Goal: Check status: Check status

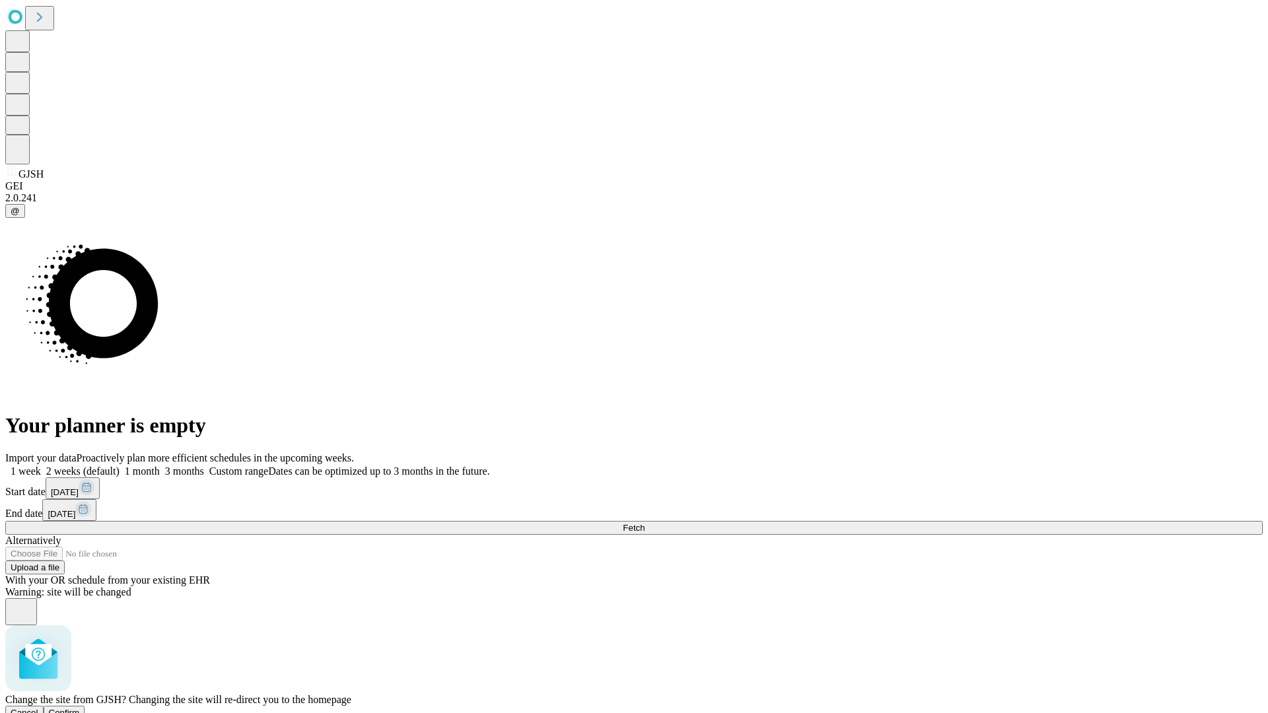
click at [80, 708] on span "Confirm" at bounding box center [64, 713] width 31 height 10
click at [160, 466] on label "1 month" at bounding box center [140, 471] width 40 height 11
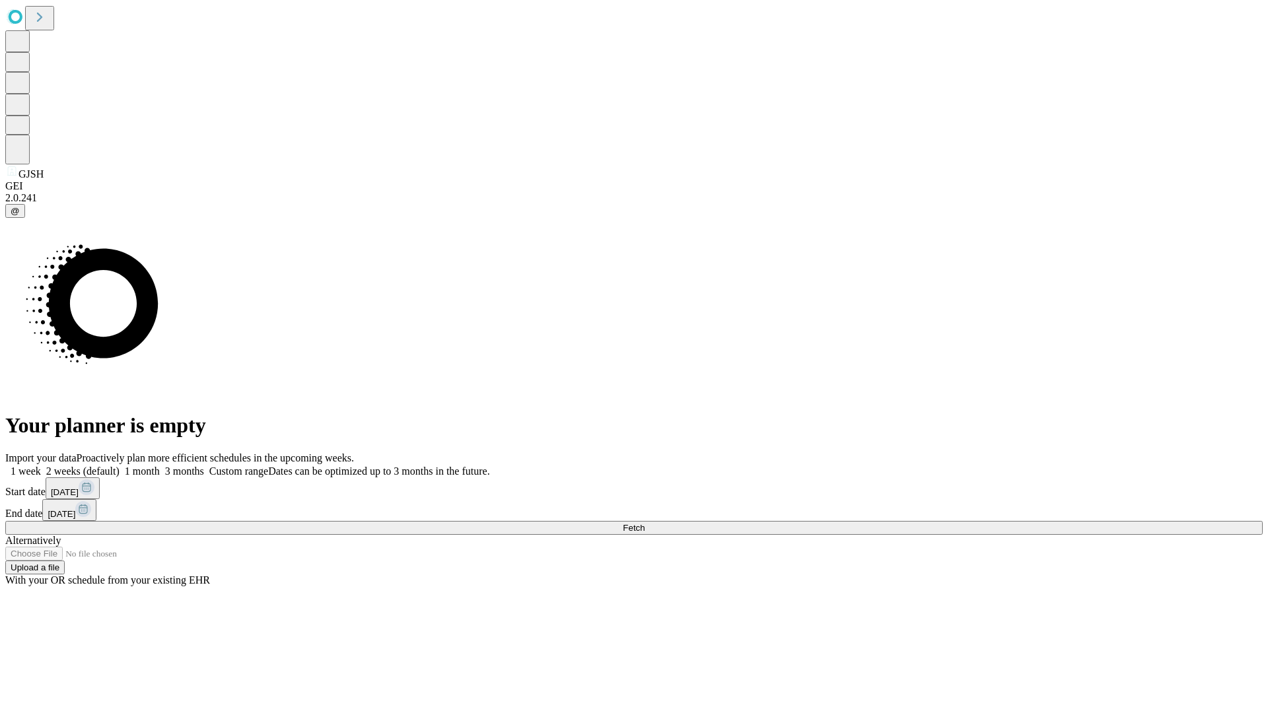
click at [644, 523] on span "Fetch" at bounding box center [634, 528] width 22 height 10
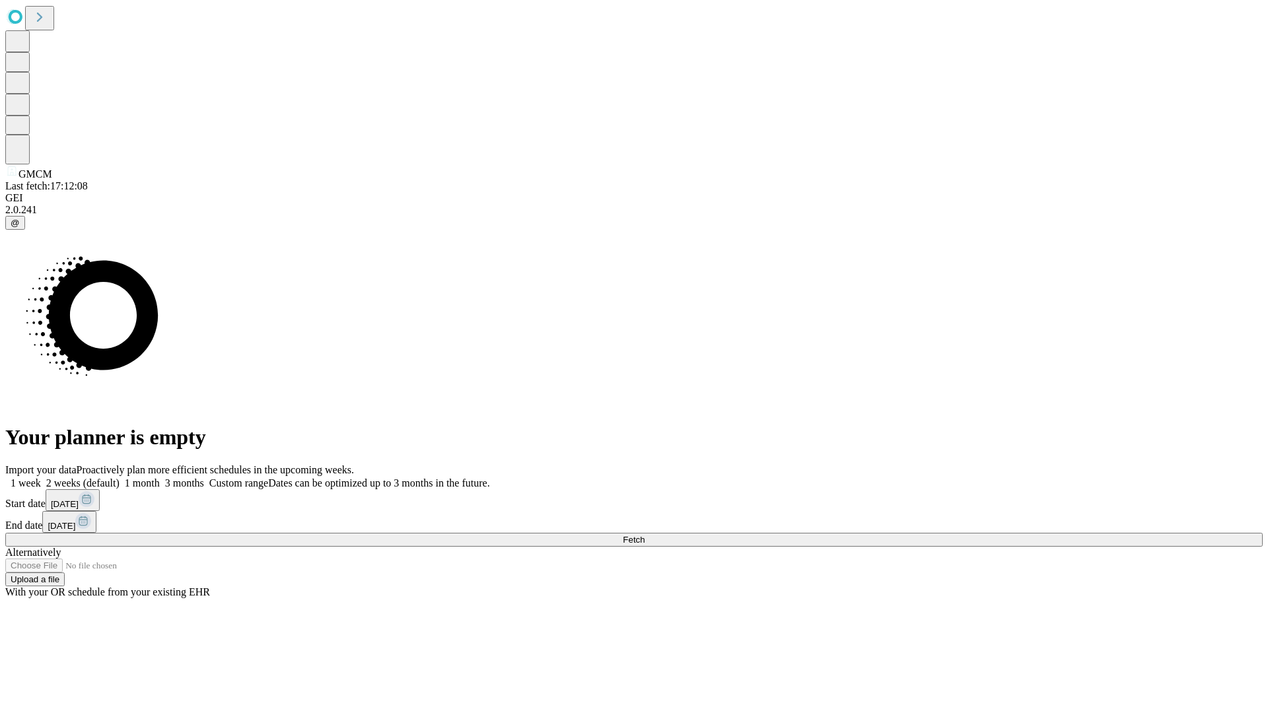
click at [160, 477] on label "1 month" at bounding box center [140, 482] width 40 height 11
click at [644, 535] on span "Fetch" at bounding box center [634, 540] width 22 height 10
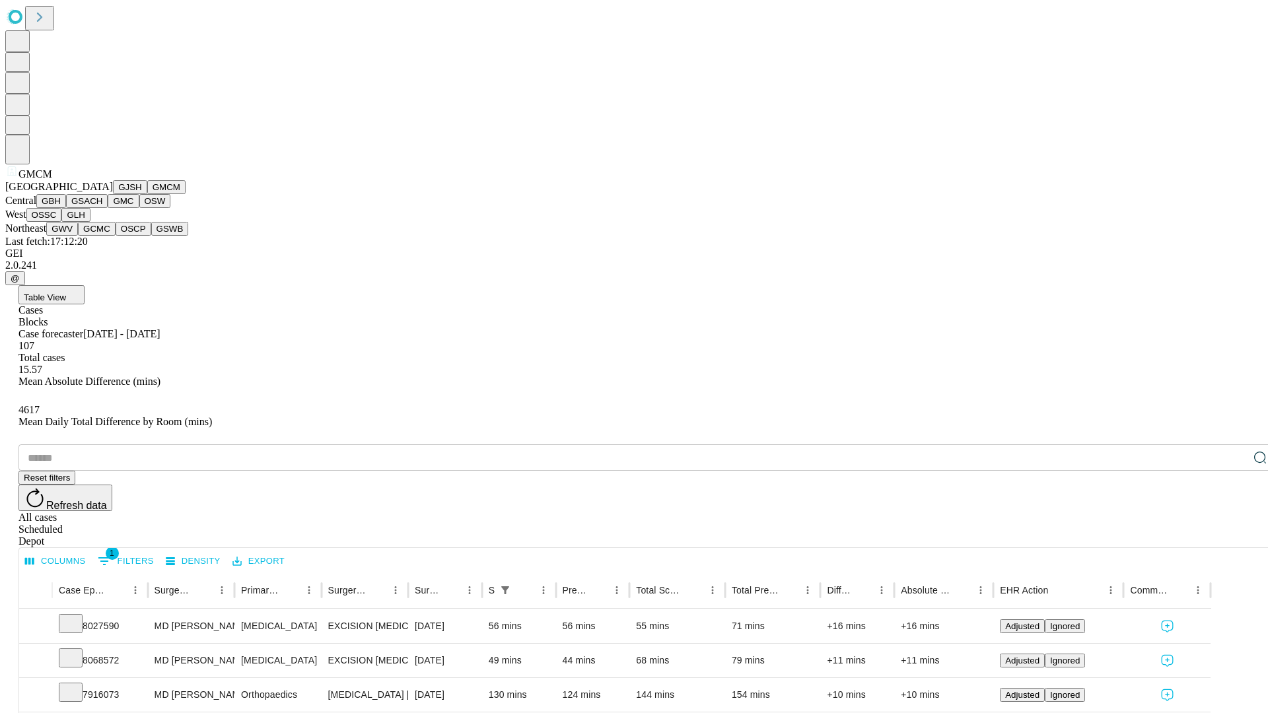
click at [66, 208] on button "GBH" at bounding box center [51, 201] width 30 height 14
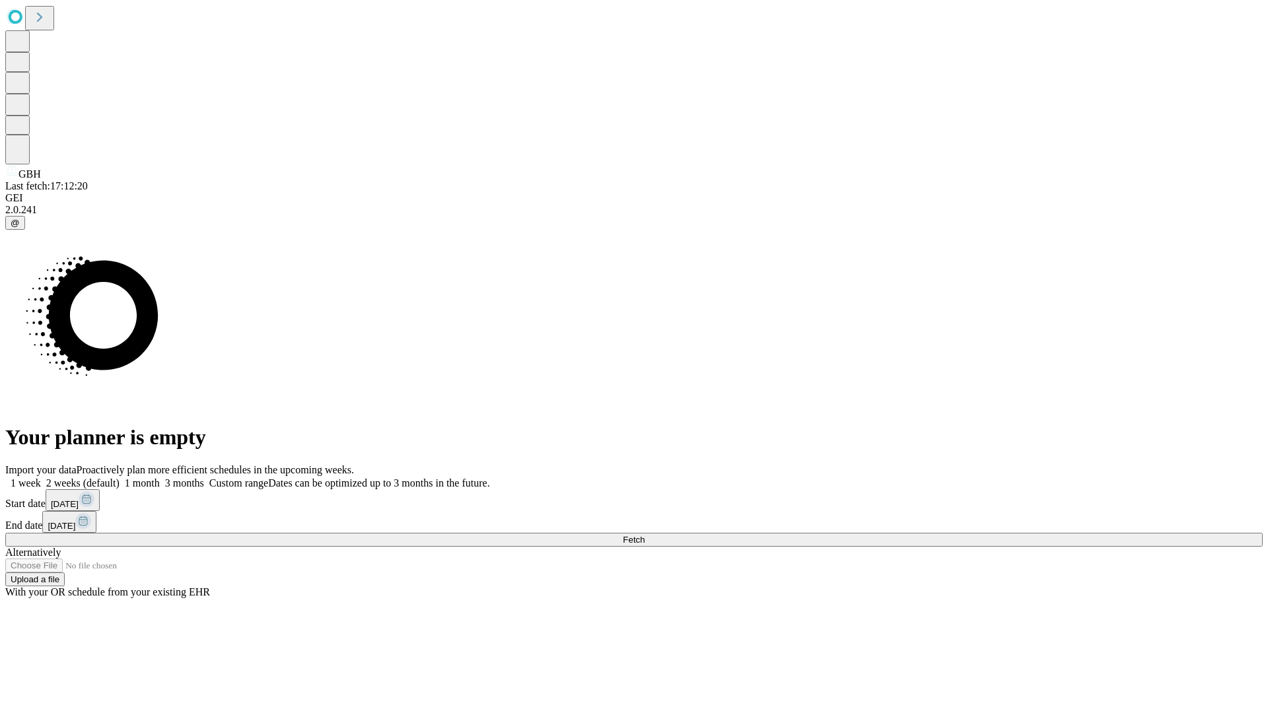
click at [644, 535] on span "Fetch" at bounding box center [634, 540] width 22 height 10
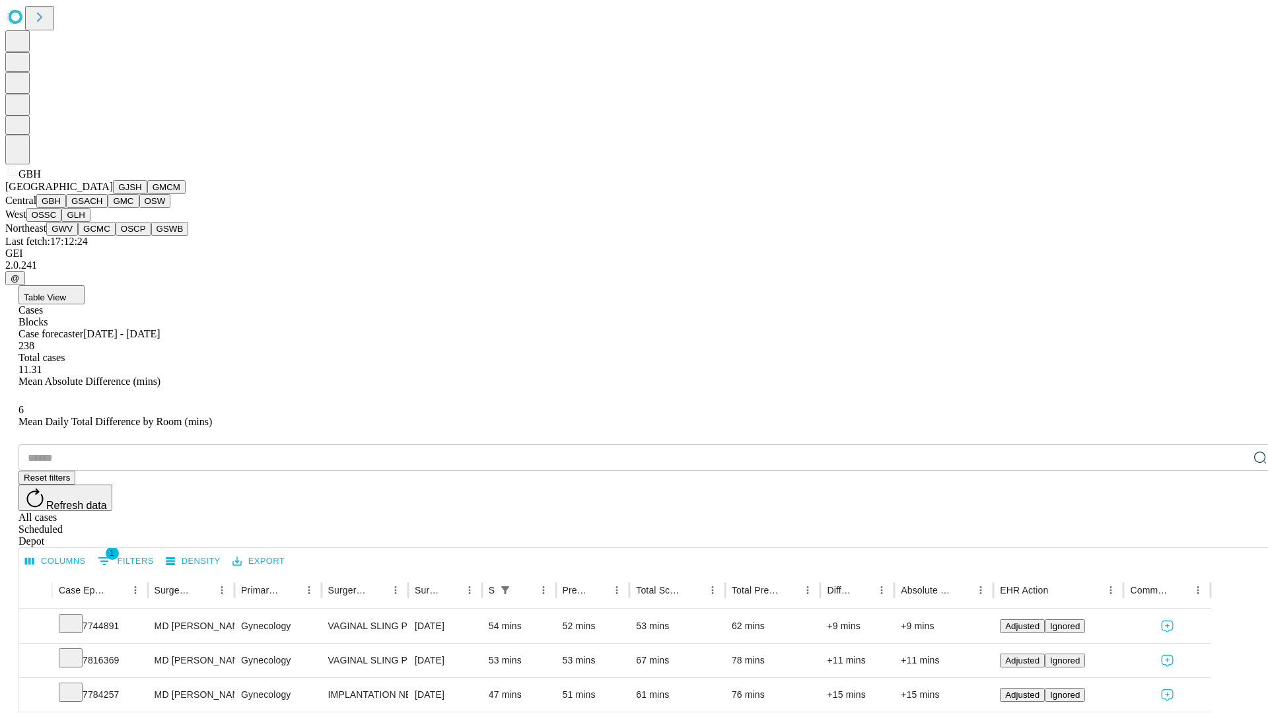
click at [102, 208] on button "GSACH" at bounding box center [87, 201] width 42 height 14
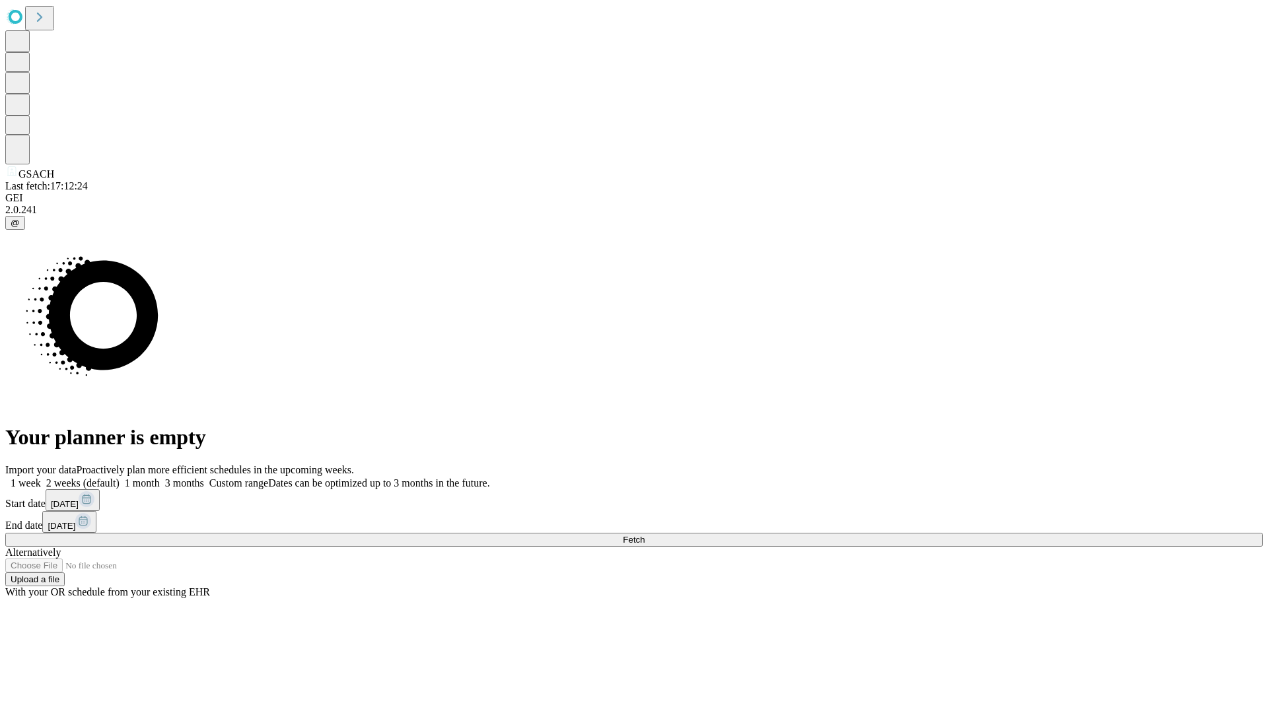
click at [160, 477] on label "1 month" at bounding box center [140, 482] width 40 height 11
click at [644, 535] on span "Fetch" at bounding box center [634, 540] width 22 height 10
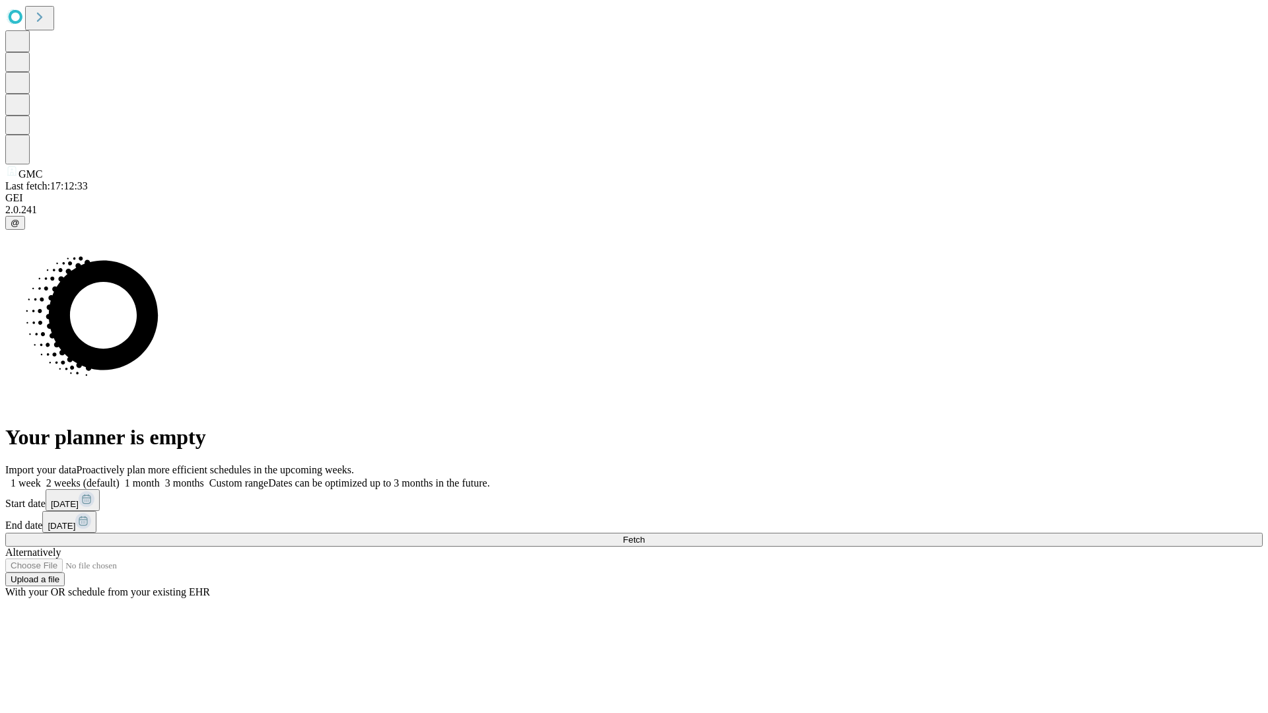
click at [160, 477] on label "1 month" at bounding box center [140, 482] width 40 height 11
click at [644, 535] on span "Fetch" at bounding box center [634, 540] width 22 height 10
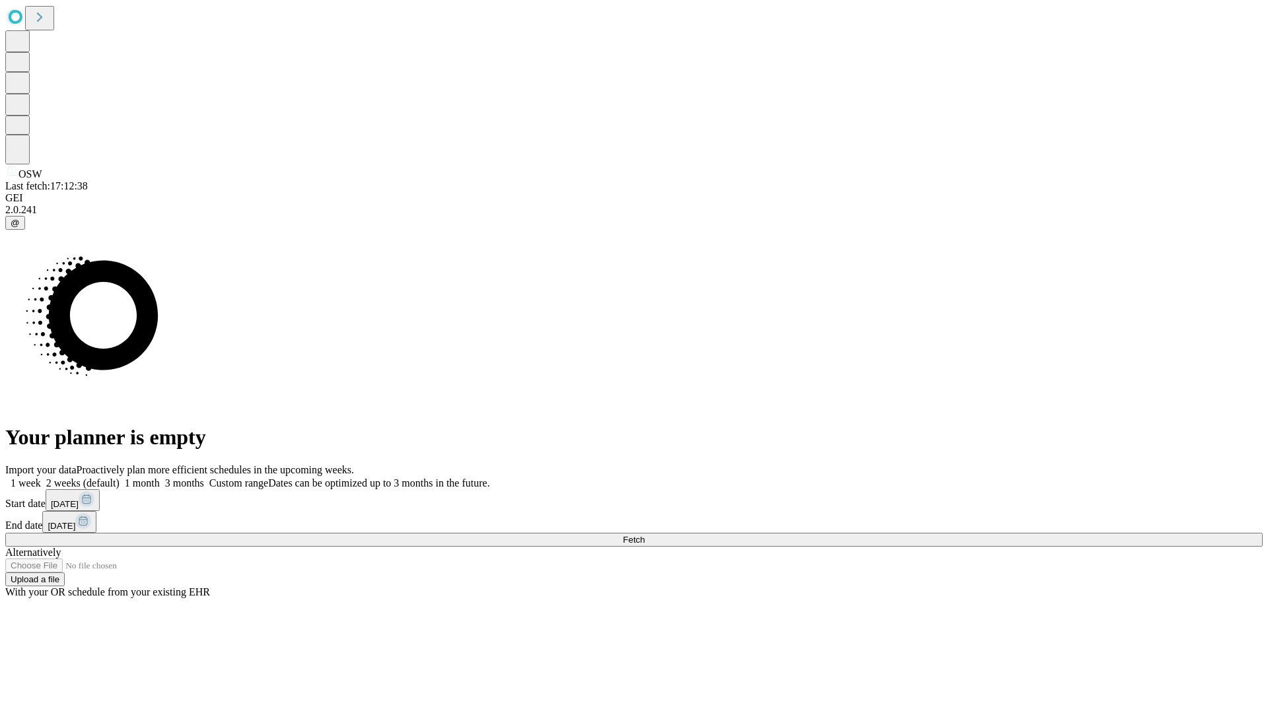
click at [160, 477] on label "1 month" at bounding box center [140, 482] width 40 height 11
click at [644, 535] on span "Fetch" at bounding box center [634, 540] width 22 height 10
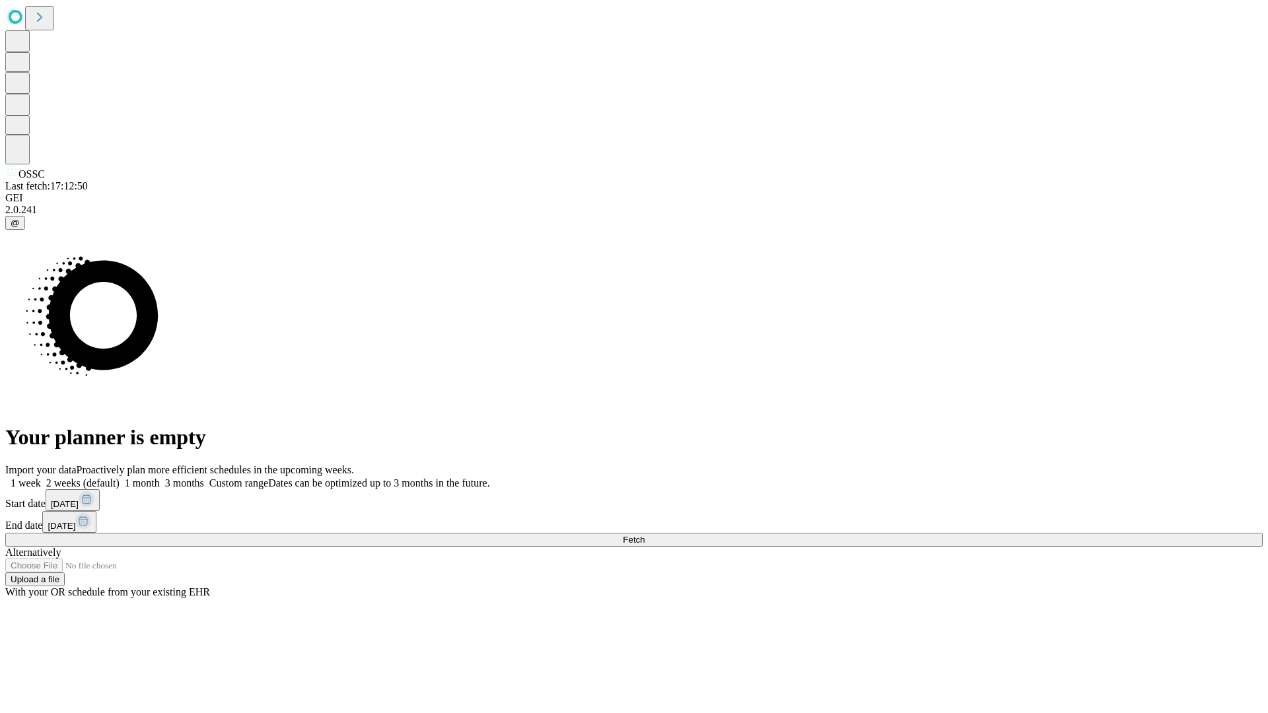
click at [160, 477] on label "1 month" at bounding box center [140, 482] width 40 height 11
click at [644, 535] on span "Fetch" at bounding box center [634, 540] width 22 height 10
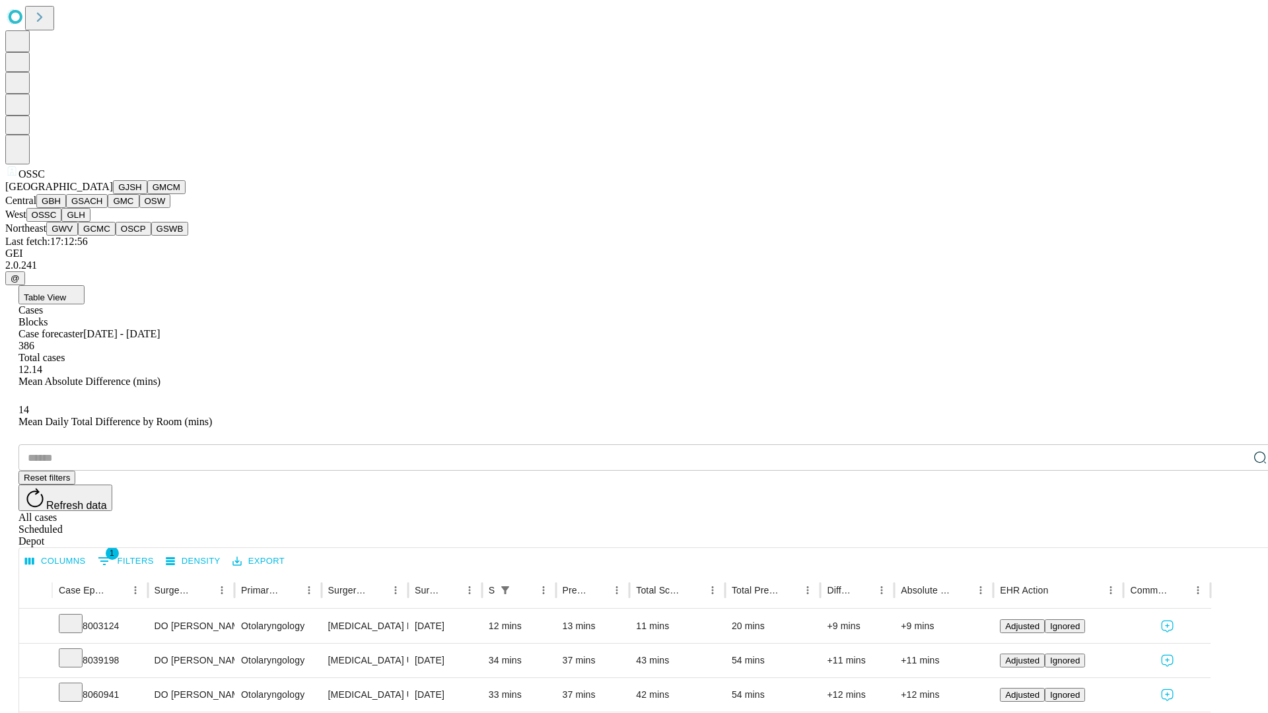
click at [90, 222] on button "GLH" at bounding box center [75, 215] width 28 height 14
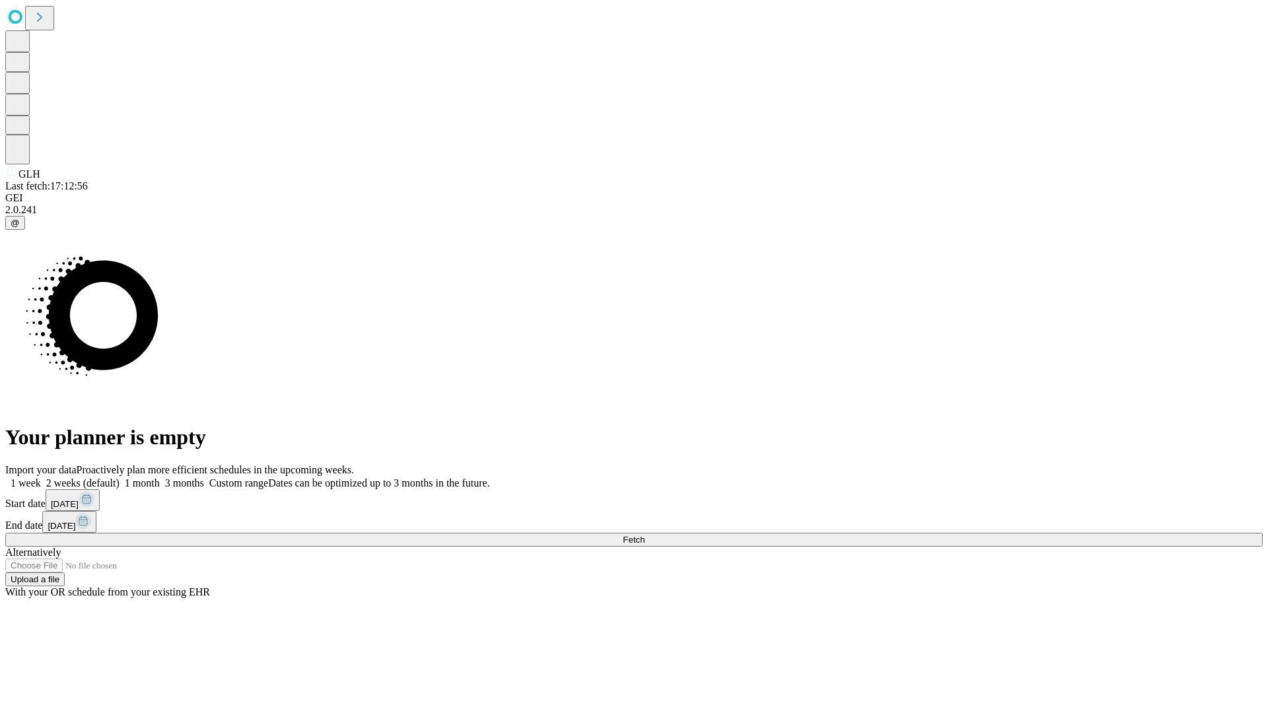
click at [160, 477] on label "1 month" at bounding box center [140, 482] width 40 height 11
click at [644, 535] on span "Fetch" at bounding box center [634, 540] width 22 height 10
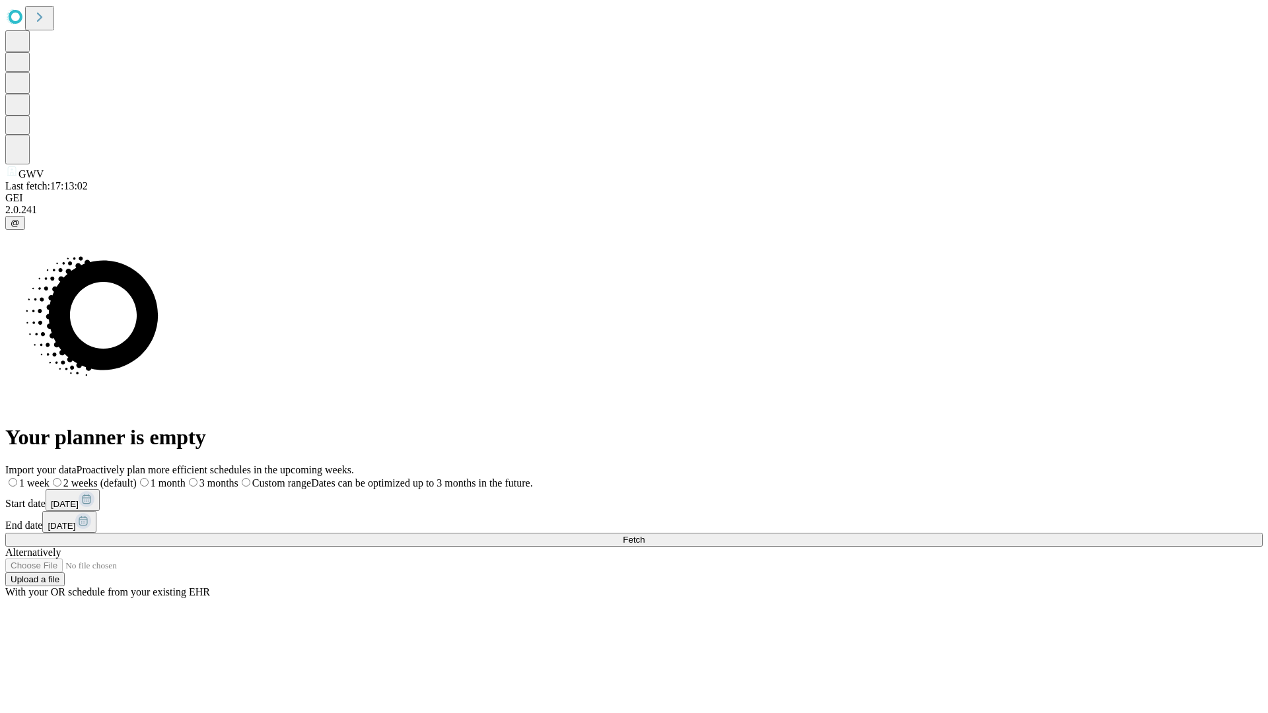
click at [186, 477] on label "1 month" at bounding box center [161, 482] width 49 height 11
click at [644, 535] on span "Fetch" at bounding box center [634, 540] width 22 height 10
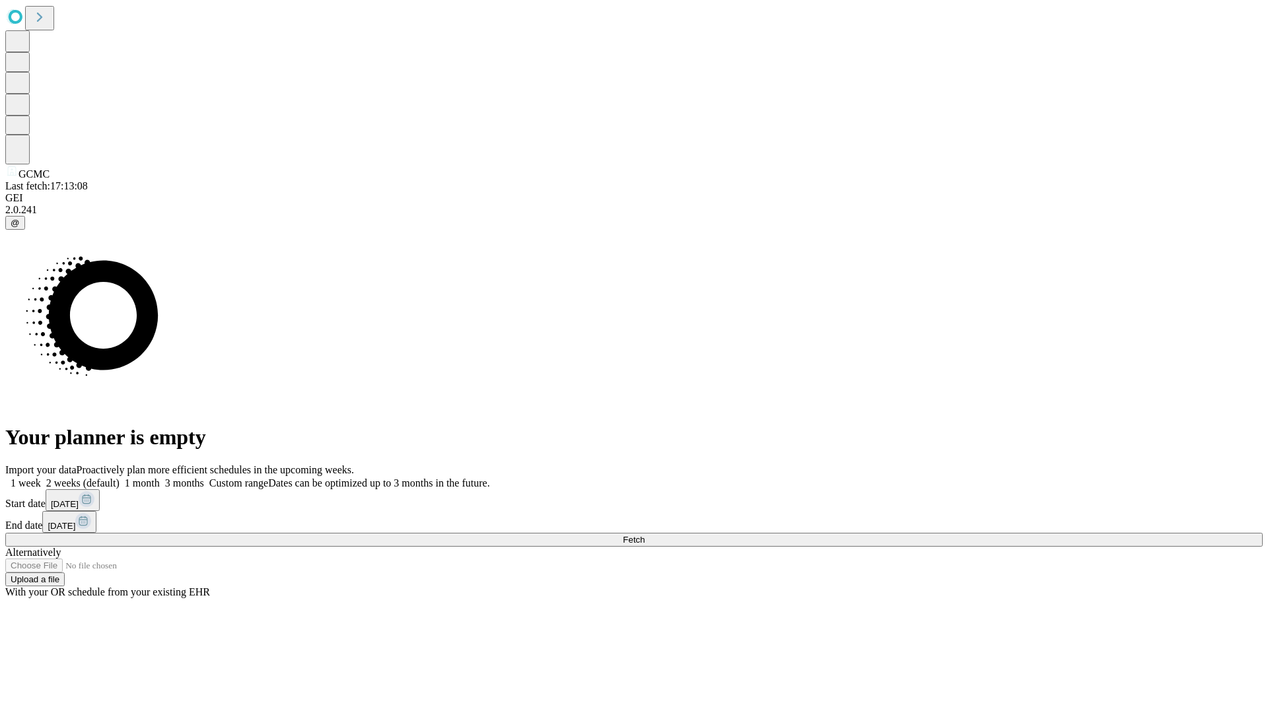
click at [160, 477] on label "1 month" at bounding box center [140, 482] width 40 height 11
click at [644, 535] on span "Fetch" at bounding box center [634, 540] width 22 height 10
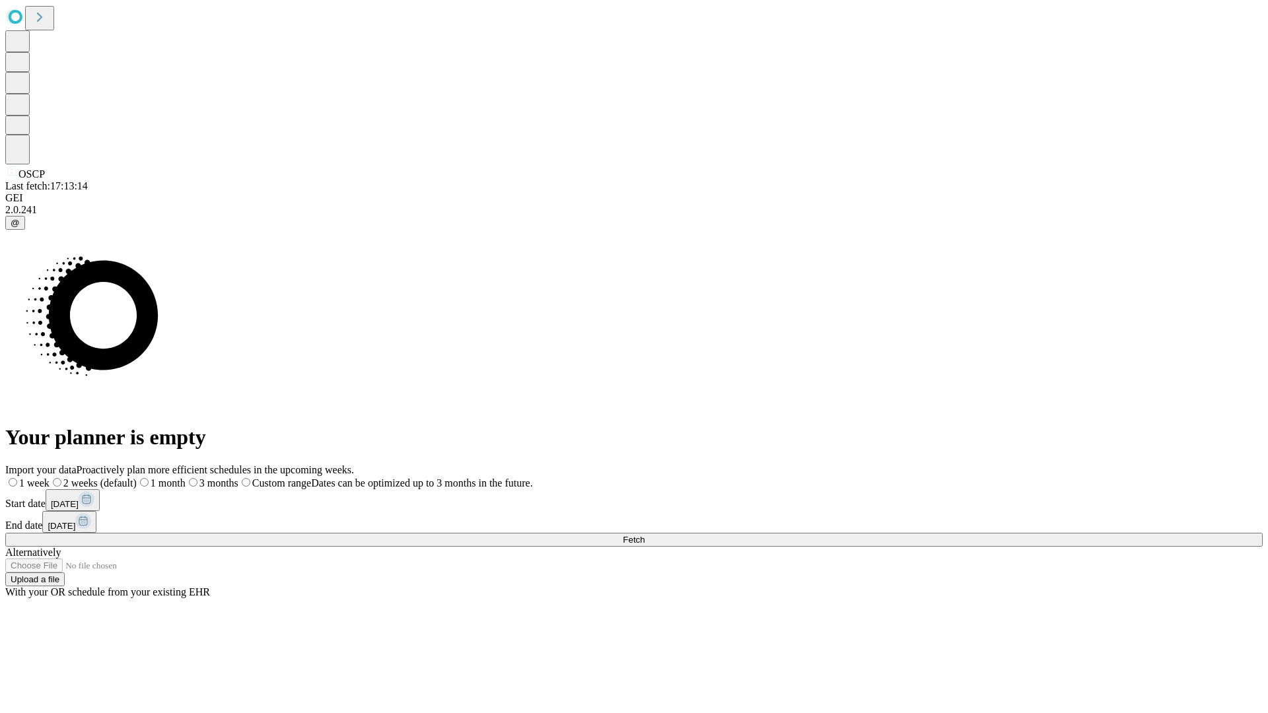
click at [186, 477] on label "1 month" at bounding box center [161, 482] width 49 height 11
click at [644, 535] on span "Fetch" at bounding box center [634, 540] width 22 height 10
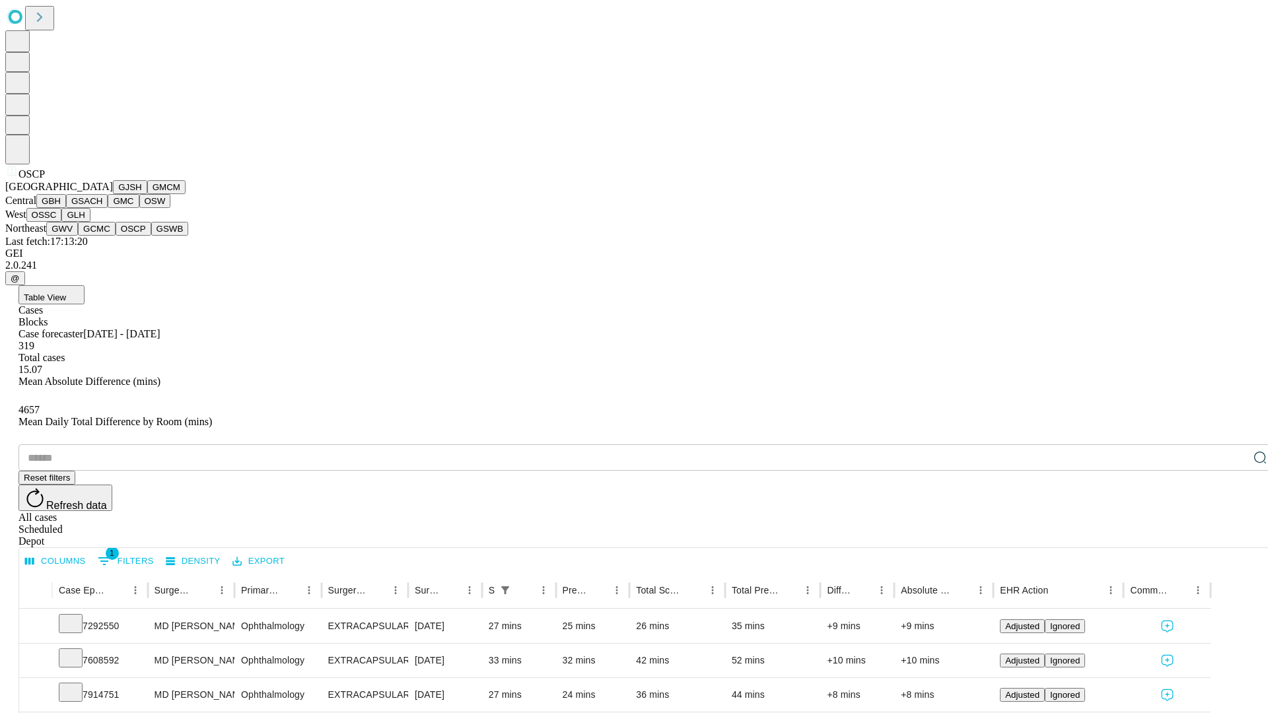
click at [151, 236] on button "GSWB" at bounding box center [170, 229] width 38 height 14
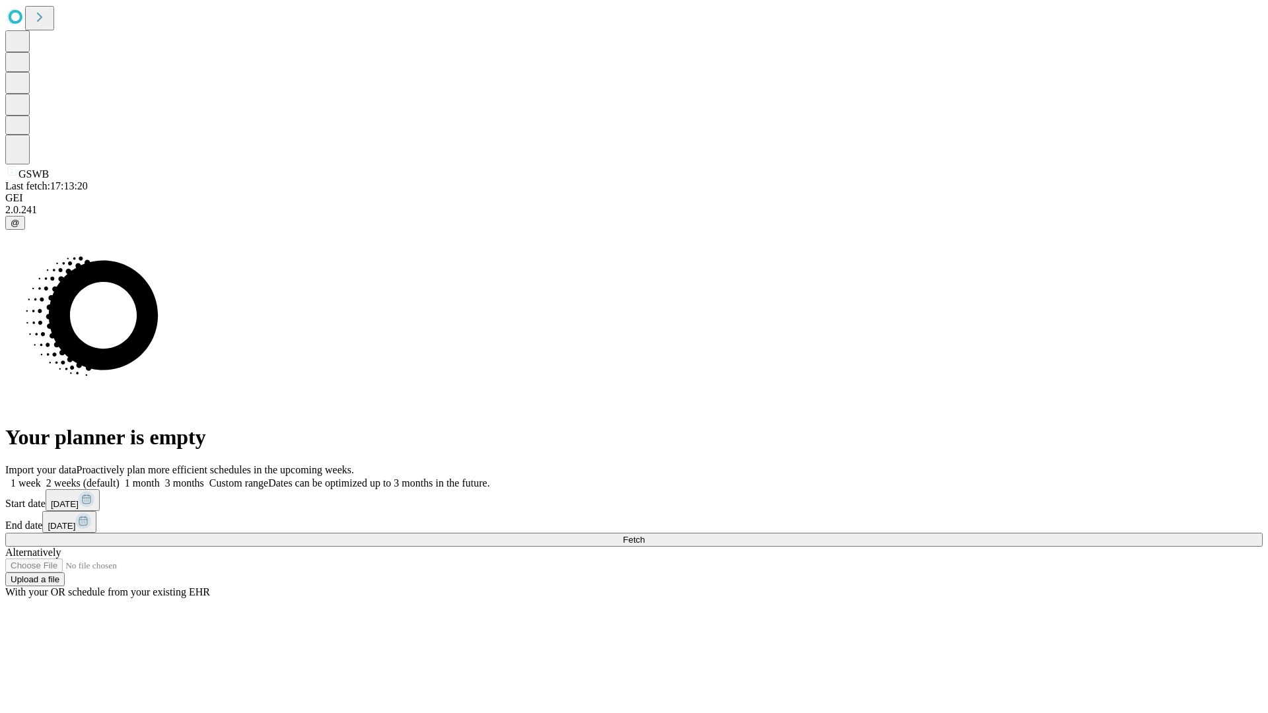
click at [644, 535] on span "Fetch" at bounding box center [634, 540] width 22 height 10
